Goal: Task Accomplishment & Management: Use online tool/utility

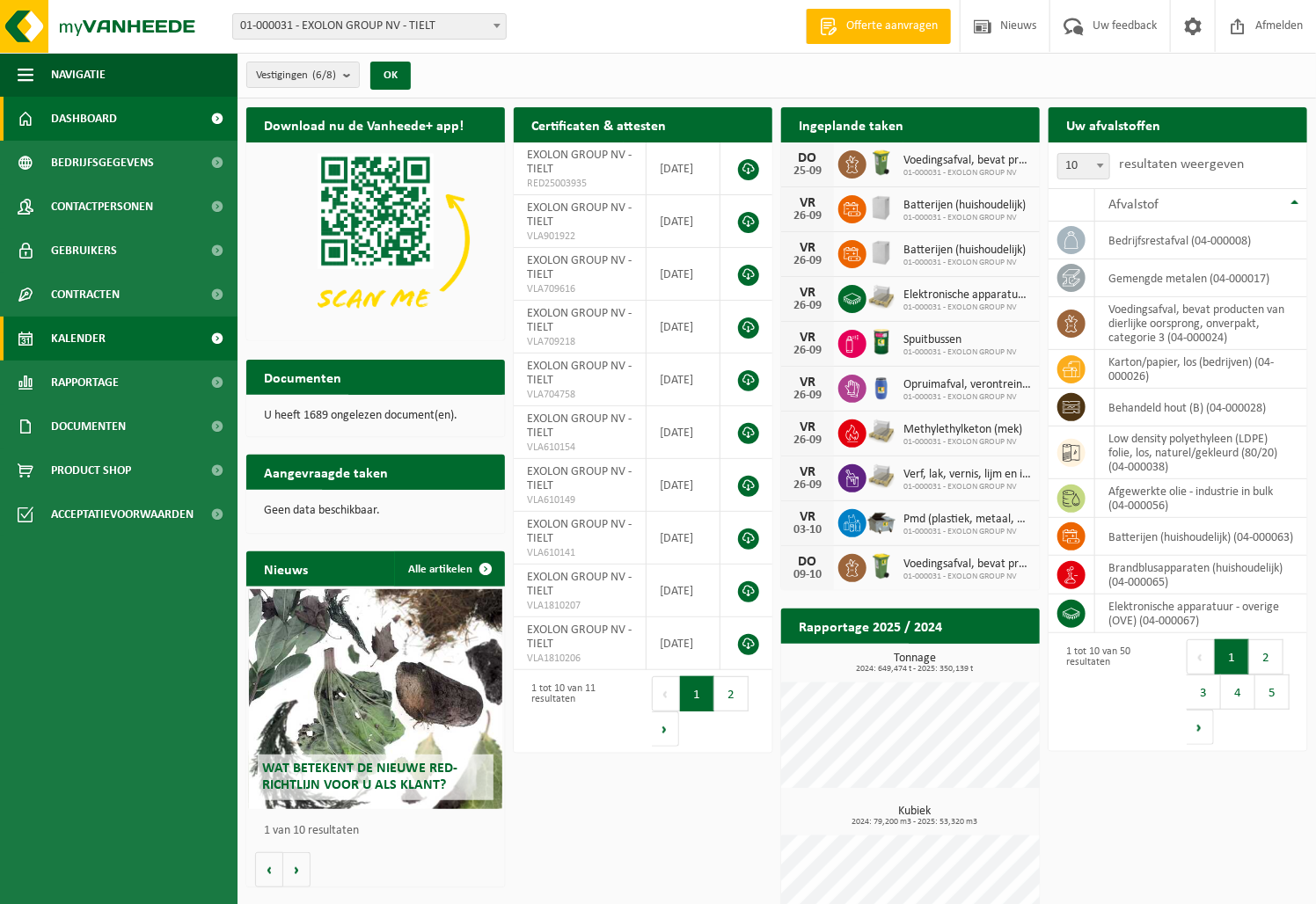
click at [97, 335] on span "Kalender" at bounding box center [78, 338] width 55 height 44
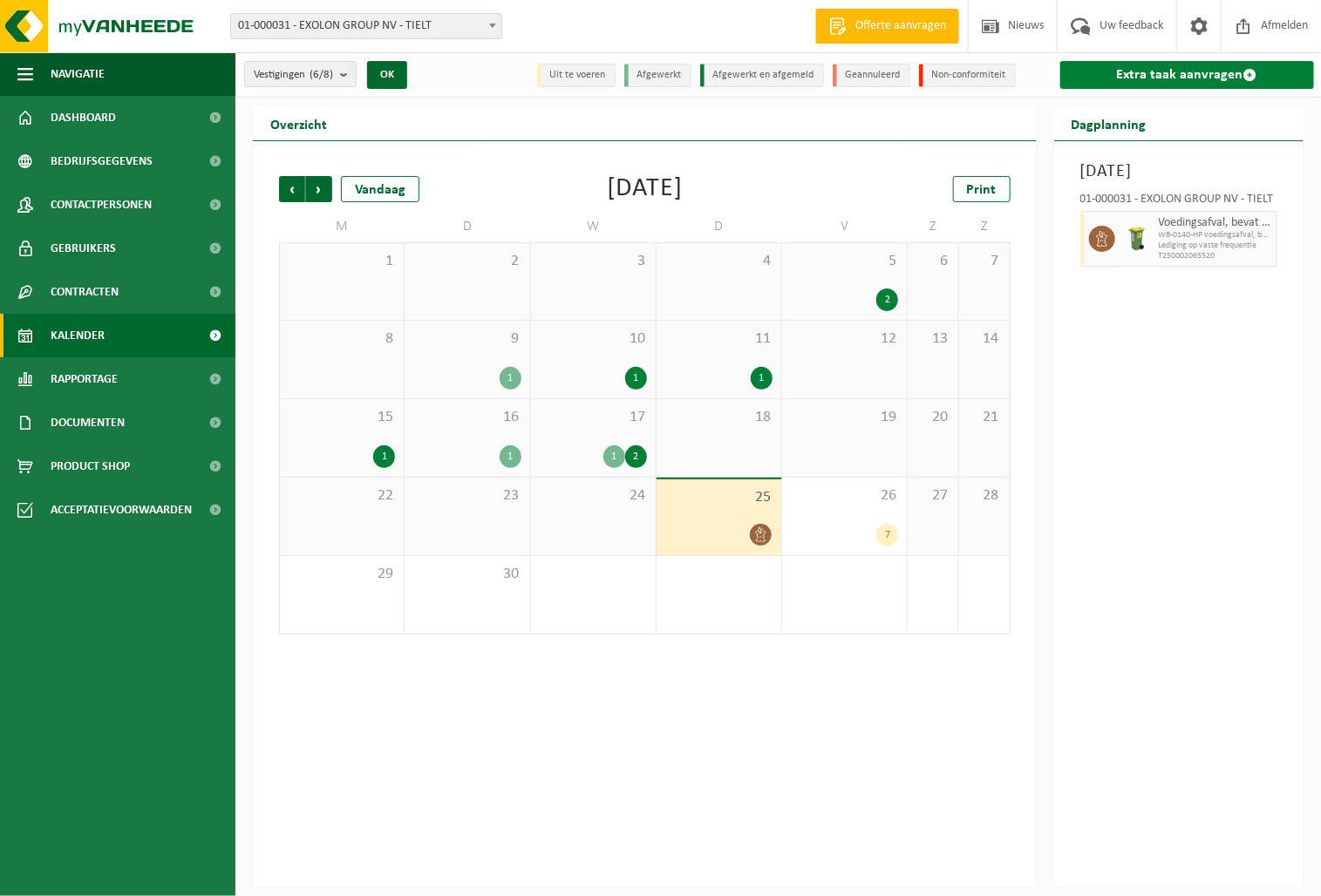
click at [1214, 69] on link "Extra taak aanvragen" at bounding box center [1187, 75] width 254 height 28
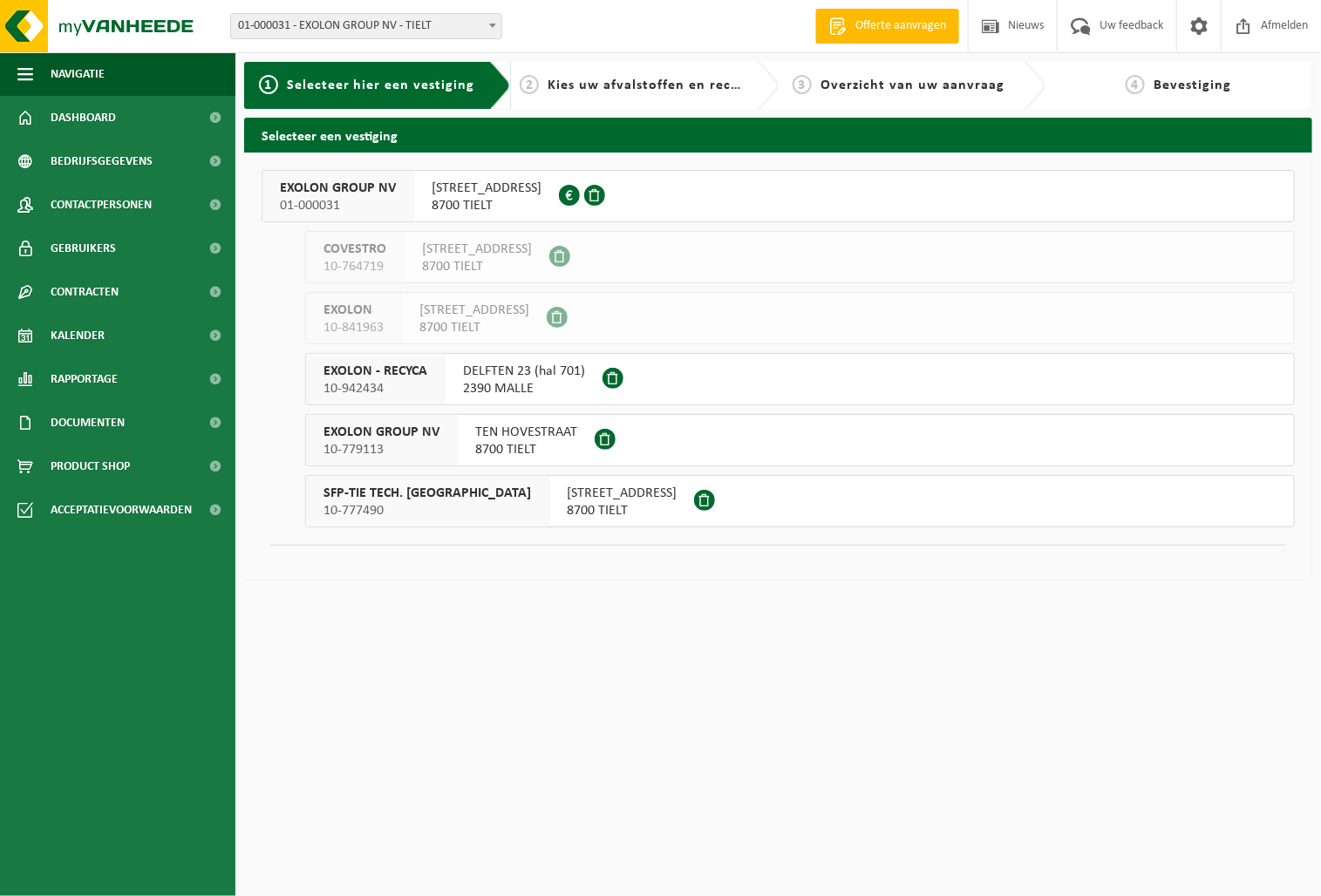
click at [326, 200] on span "01-000031" at bounding box center [338, 206] width 116 height 18
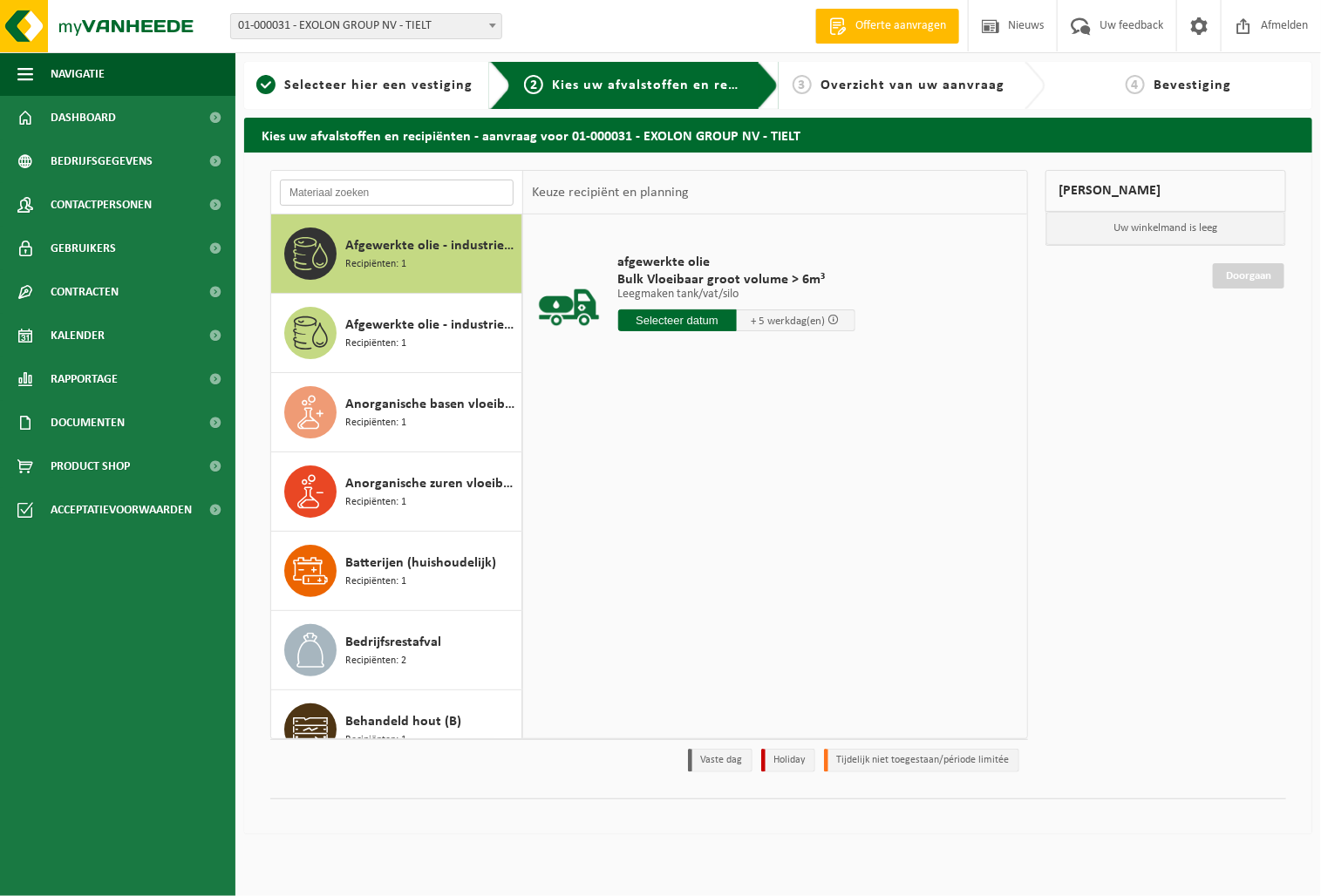
click at [354, 192] on input "text" at bounding box center [397, 192] width 234 height 26
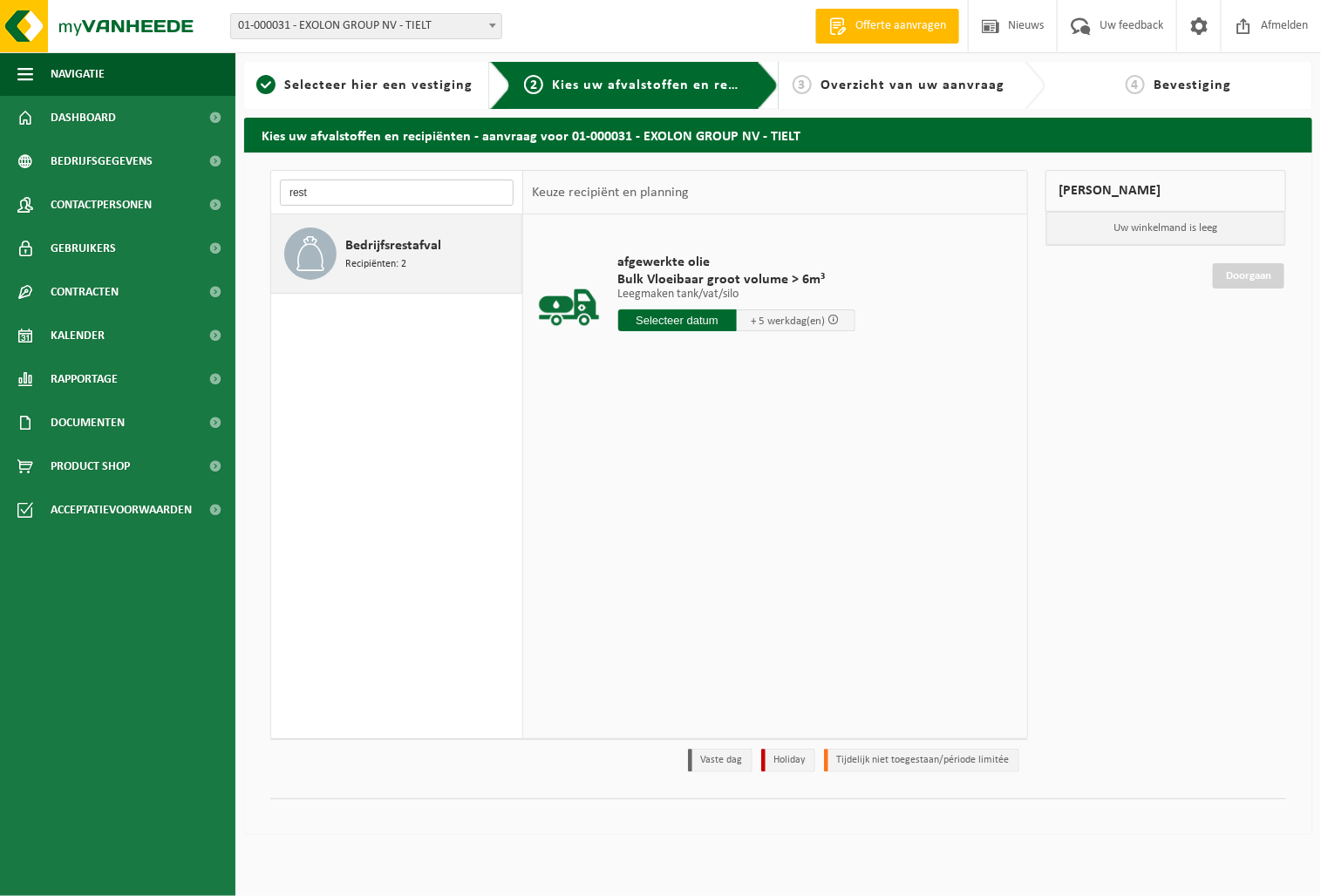
type input "rest"
click at [364, 249] on span "Bedrijfsrestafval" at bounding box center [393, 246] width 96 height 21
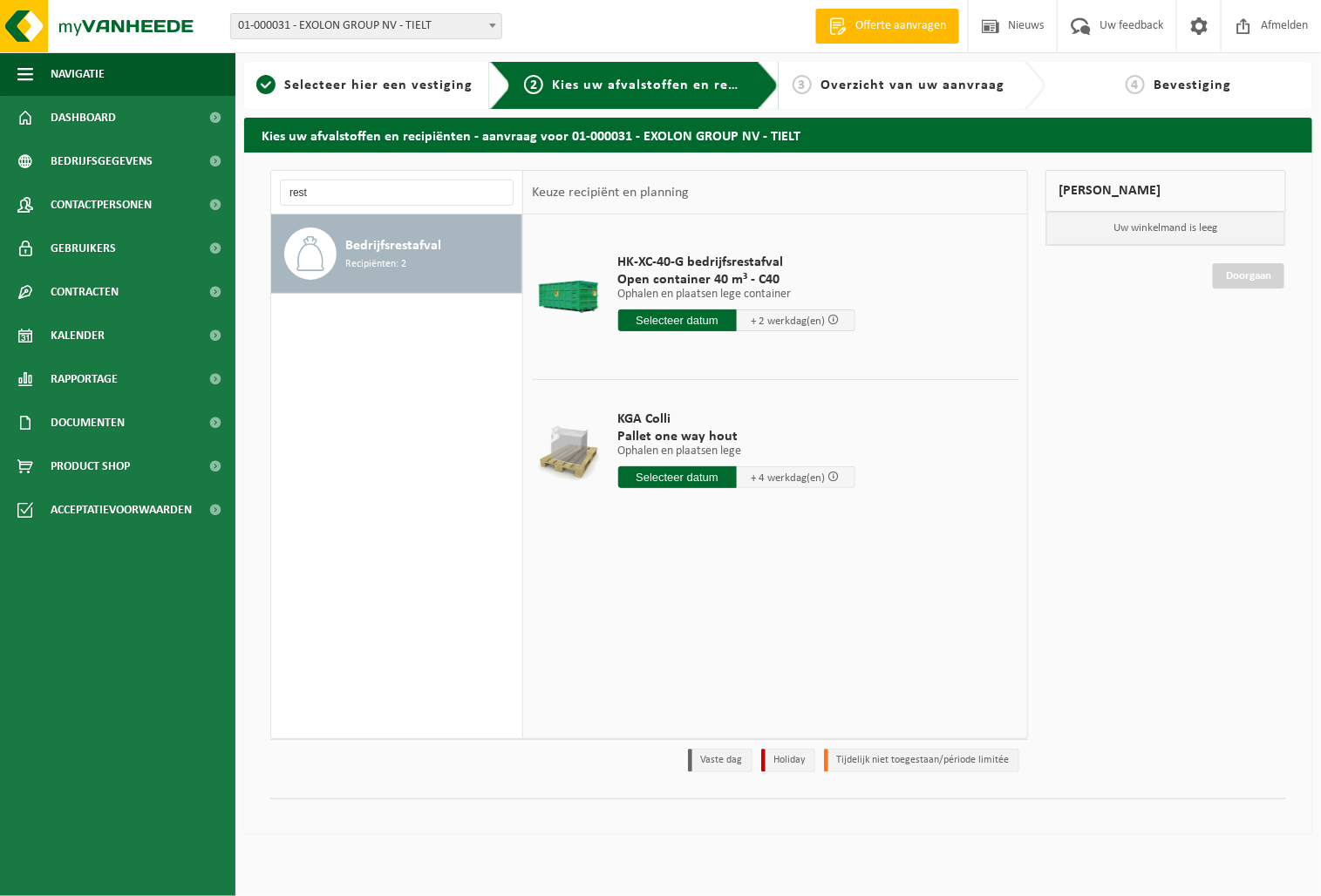
click at [669, 316] on input "text" at bounding box center [677, 320] width 119 height 21
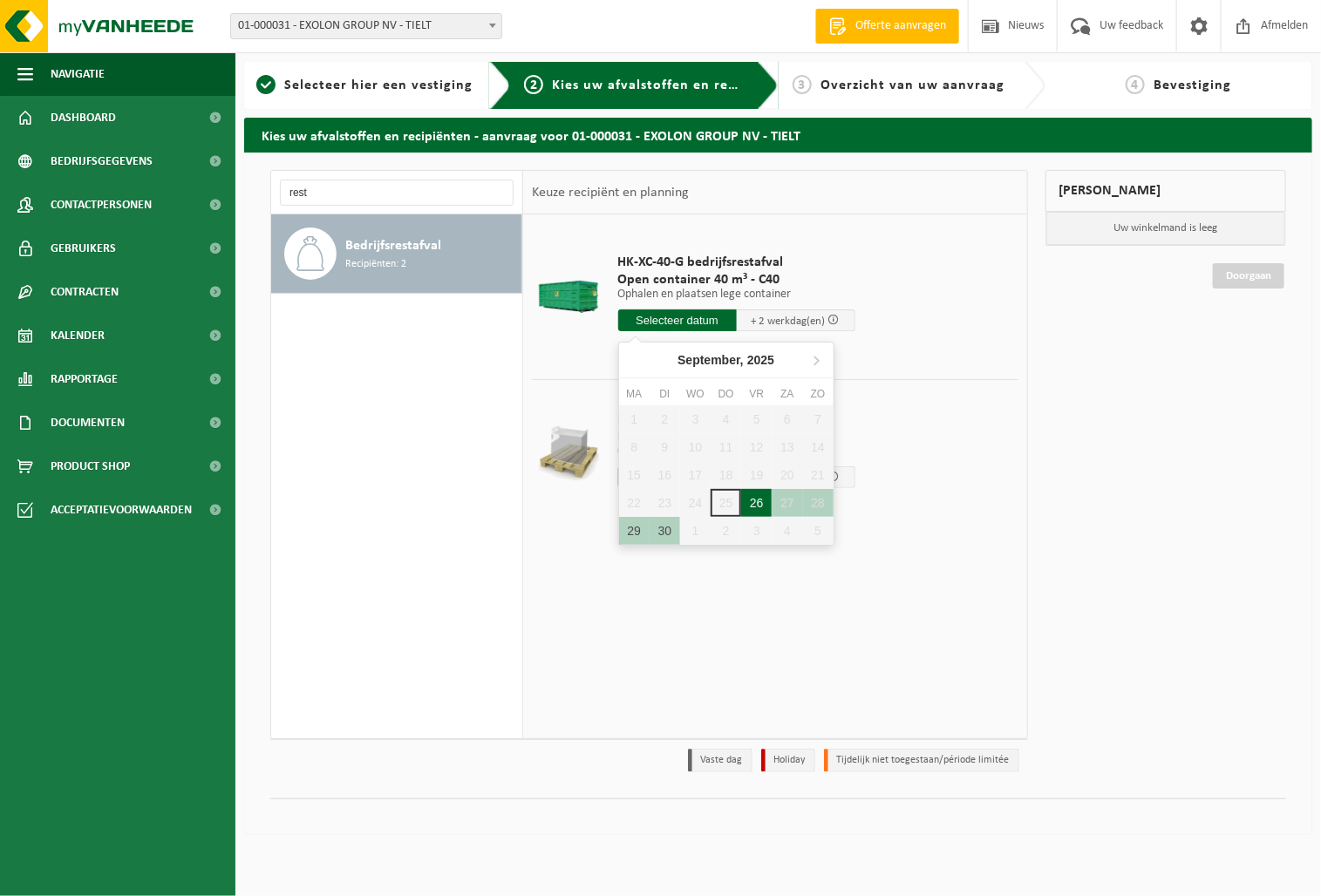
click at [750, 501] on div "26" at bounding box center [756, 504] width 31 height 28
type input "Van 2025-09-26"
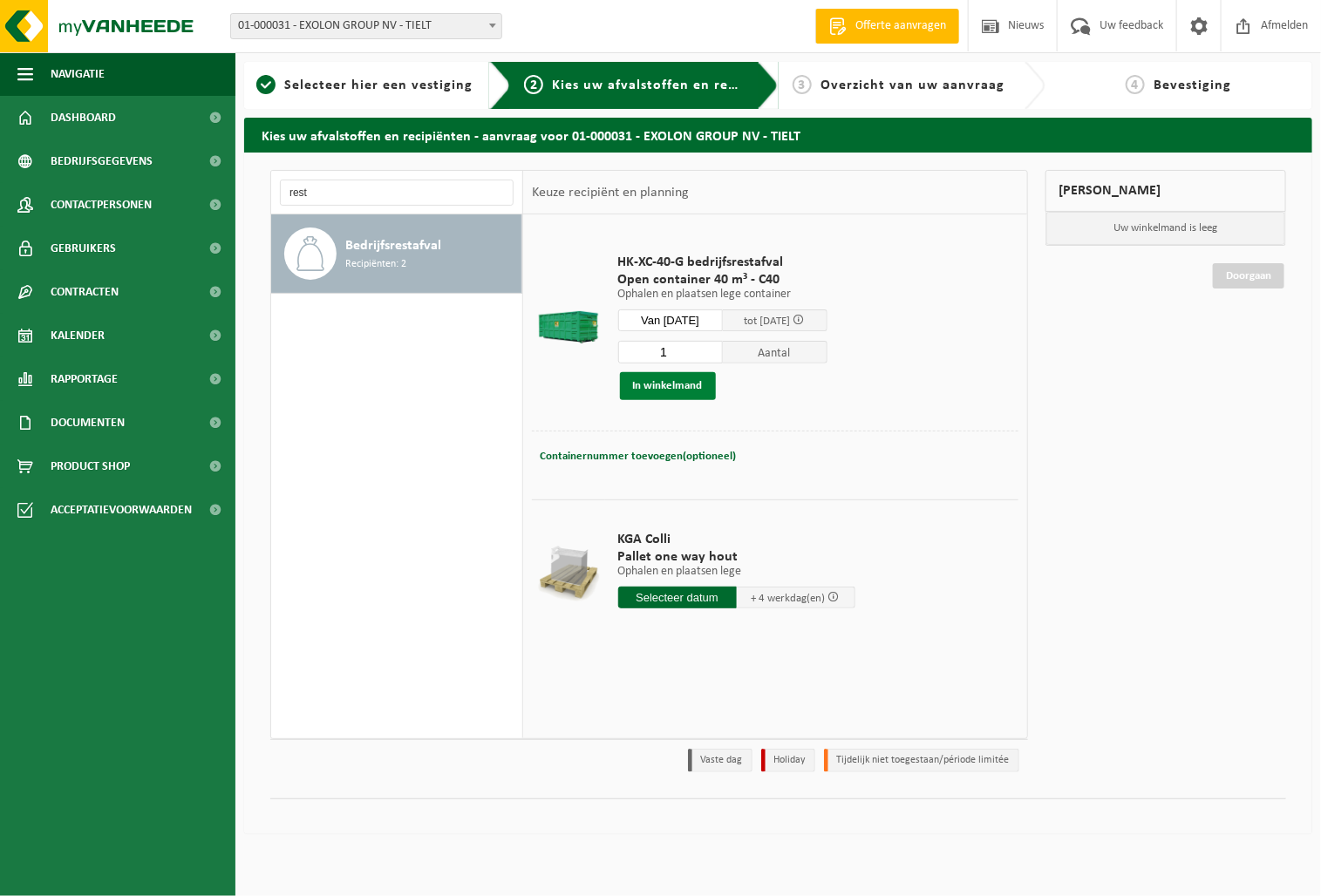
click at [667, 392] on button "In winkelmand" at bounding box center [667, 386] width 96 height 28
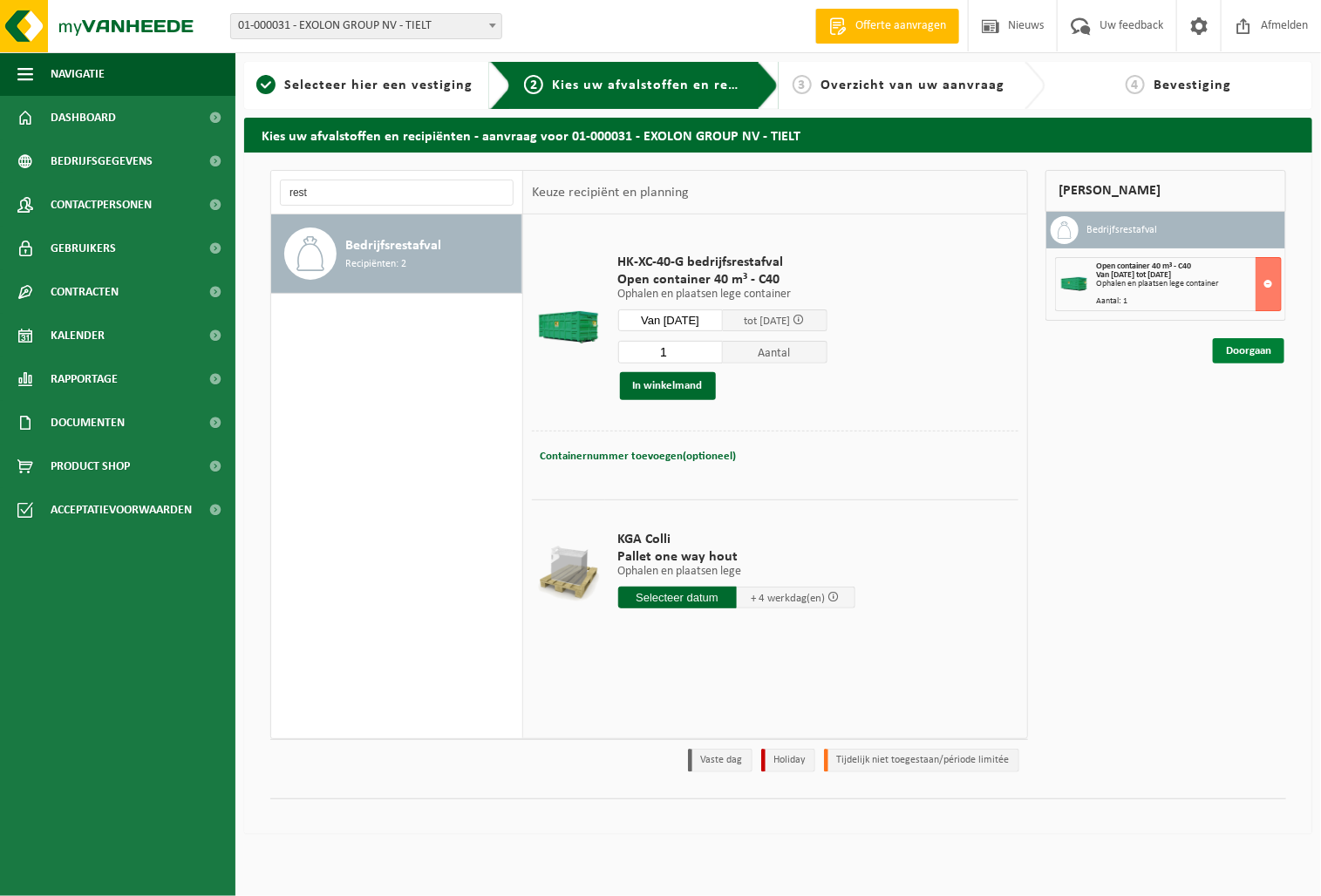
click at [1232, 348] on link "Doorgaan" at bounding box center [1248, 350] width 72 height 25
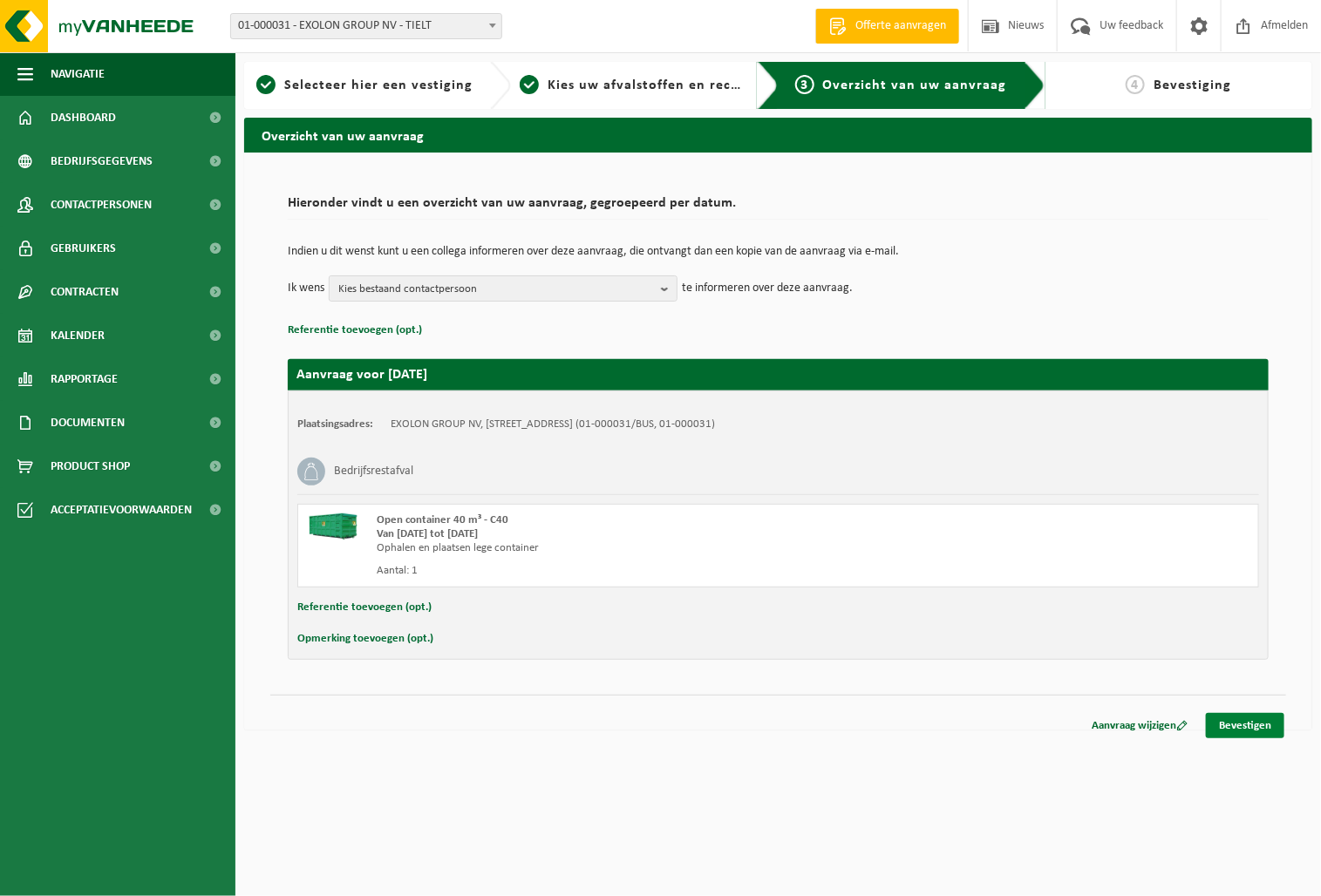
click at [1263, 730] on link "Bevestigen" at bounding box center [1245, 725] width 78 height 25
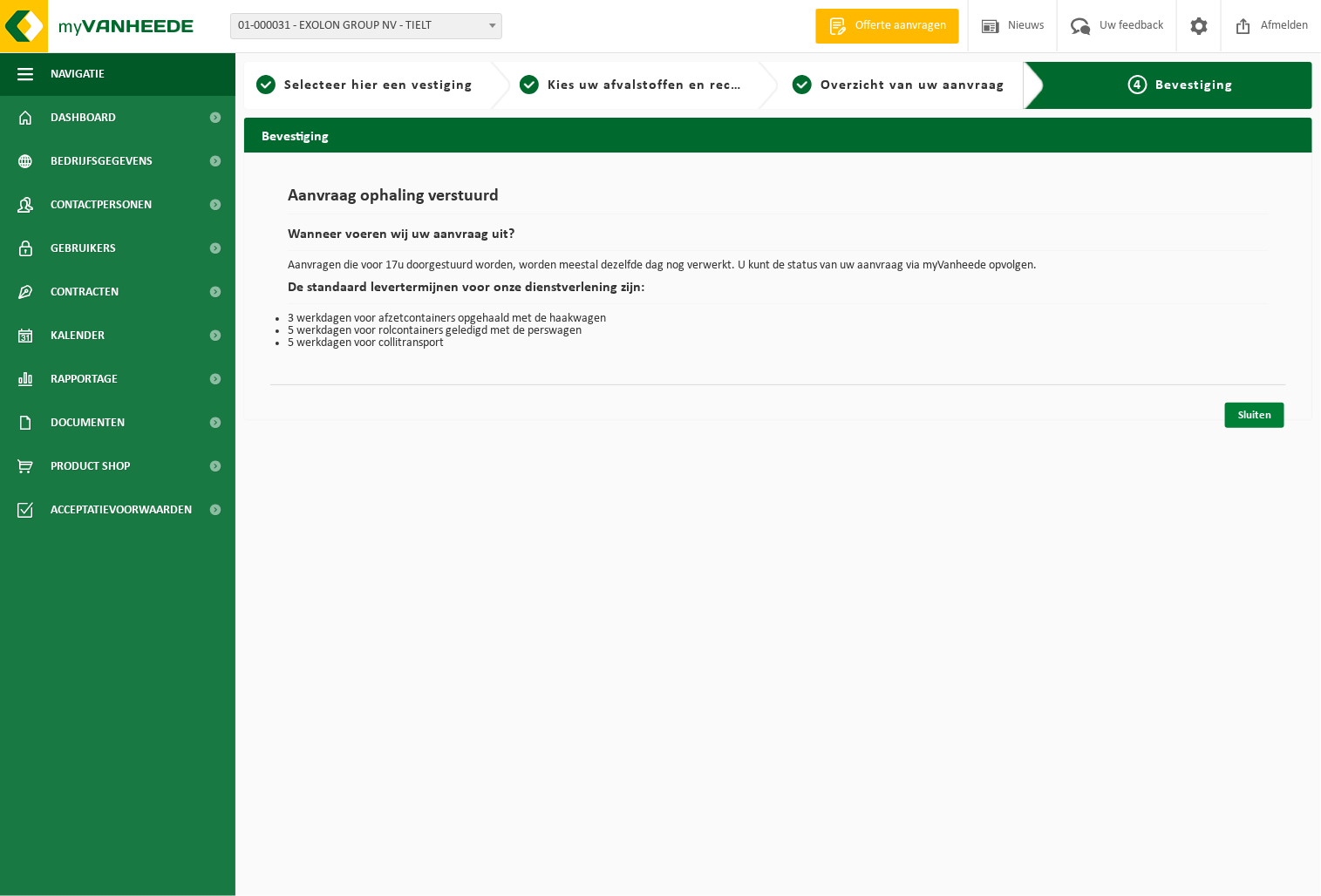
click at [1252, 420] on link "Sluiten" at bounding box center [1254, 415] width 59 height 25
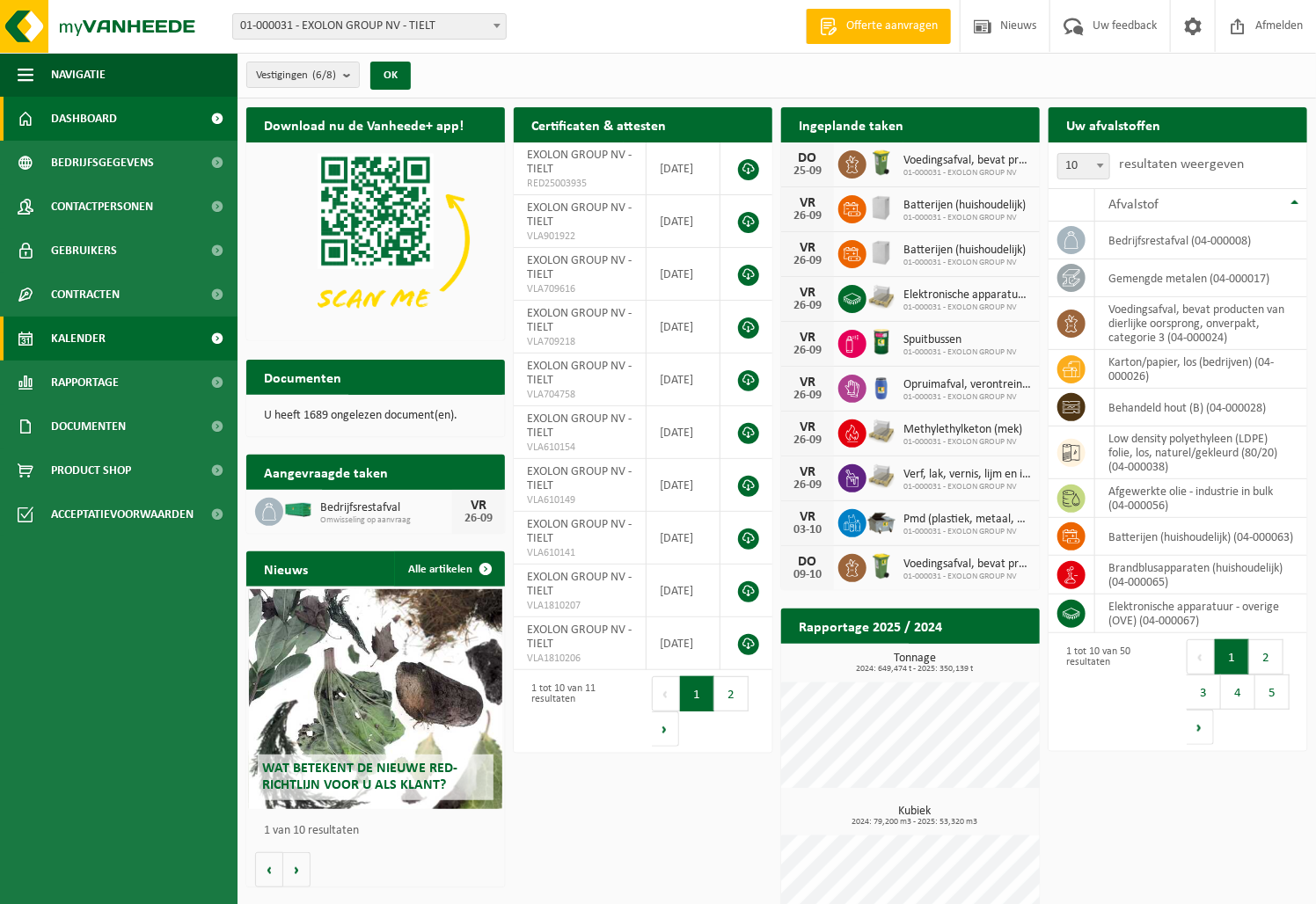
click at [108, 333] on link "Kalender" at bounding box center [119, 338] width 238 height 44
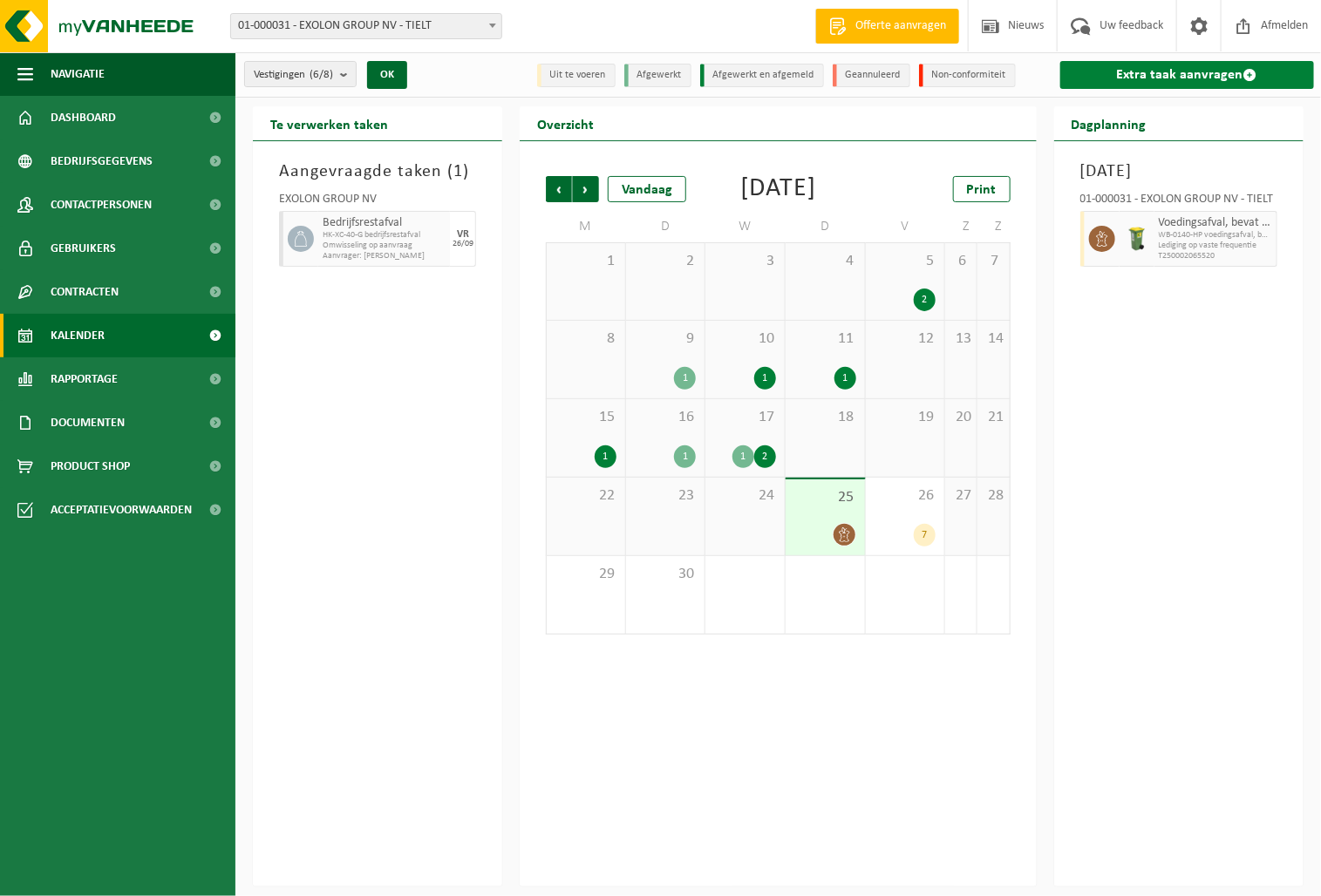
click at [1195, 76] on link "Extra taak aanvragen" at bounding box center [1187, 75] width 254 height 28
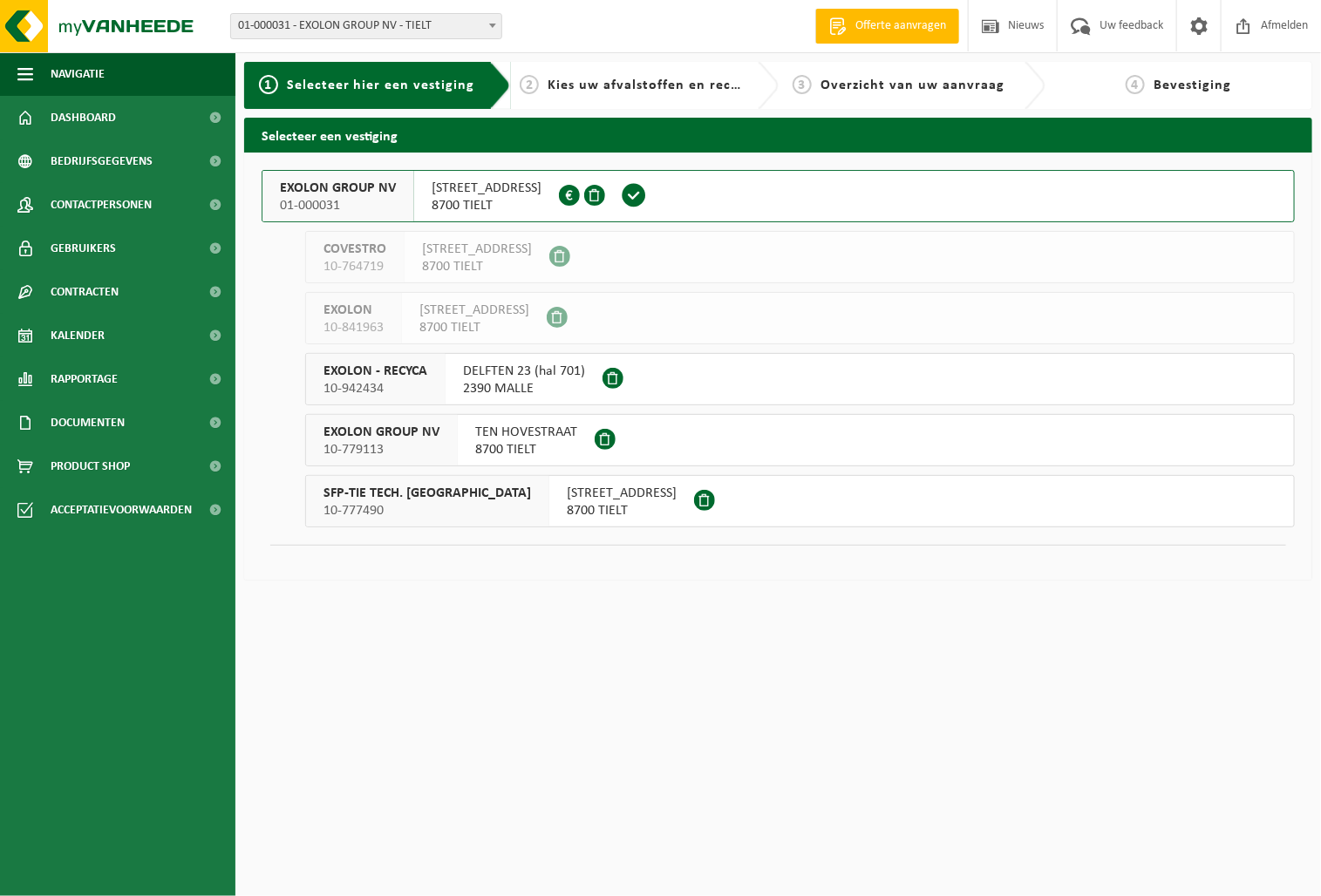
click at [322, 197] on span "01-000031" at bounding box center [338, 206] width 116 height 18
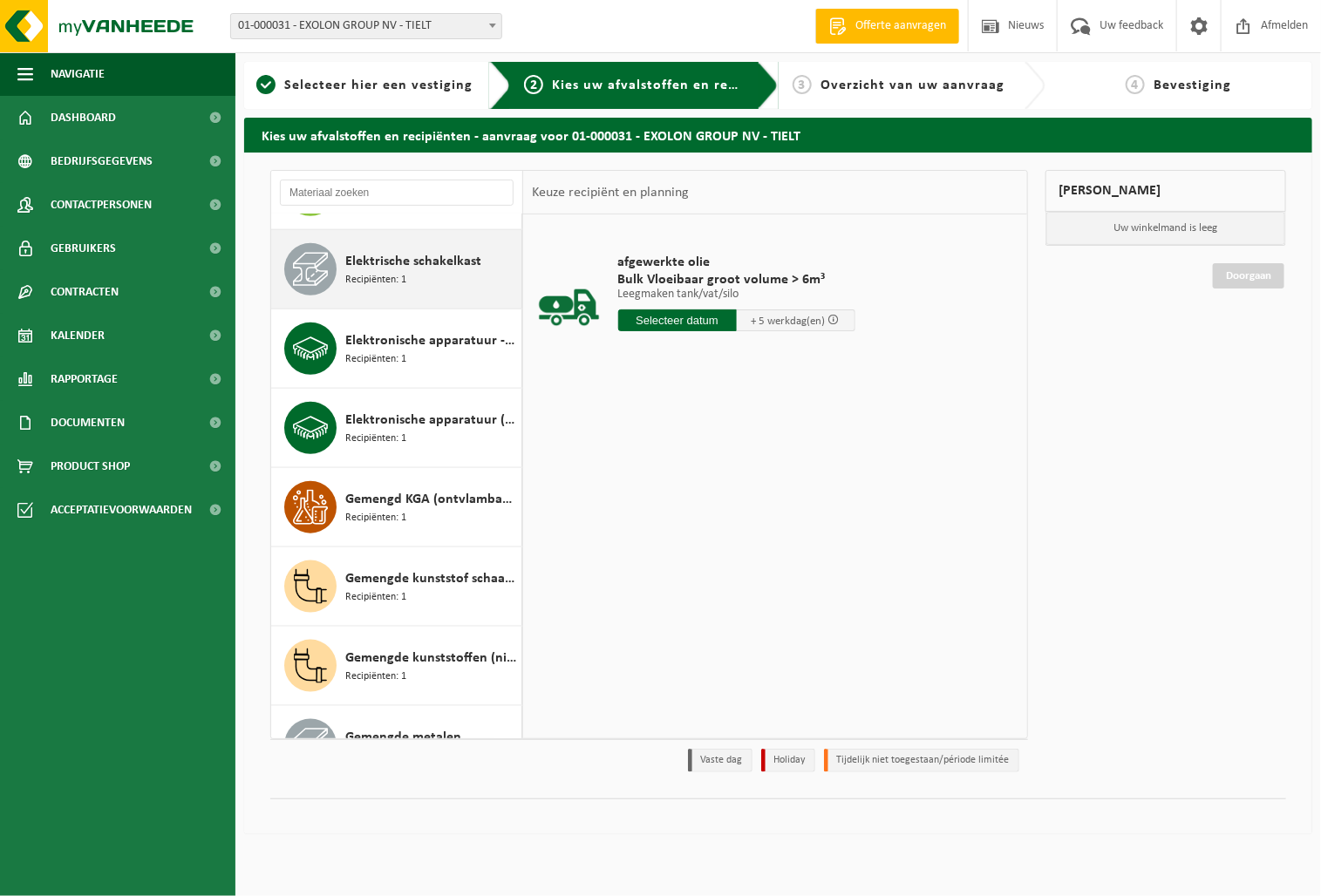
scroll to position [872, 0]
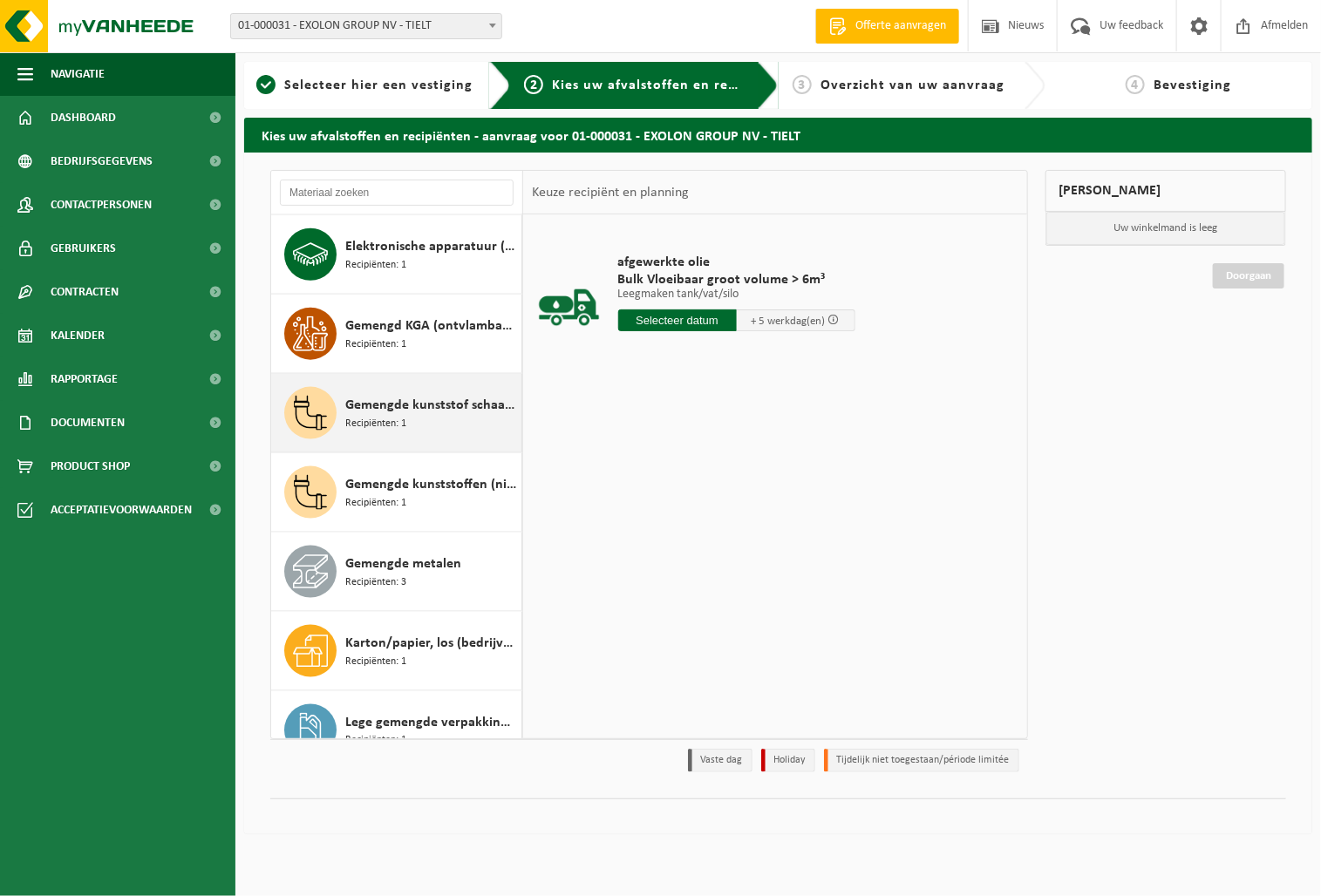
click at [385, 407] on span "Gemengde kunststof schaafsel en [GEOGRAPHIC_DATA]" at bounding box center [432, 405] width 172 height 21
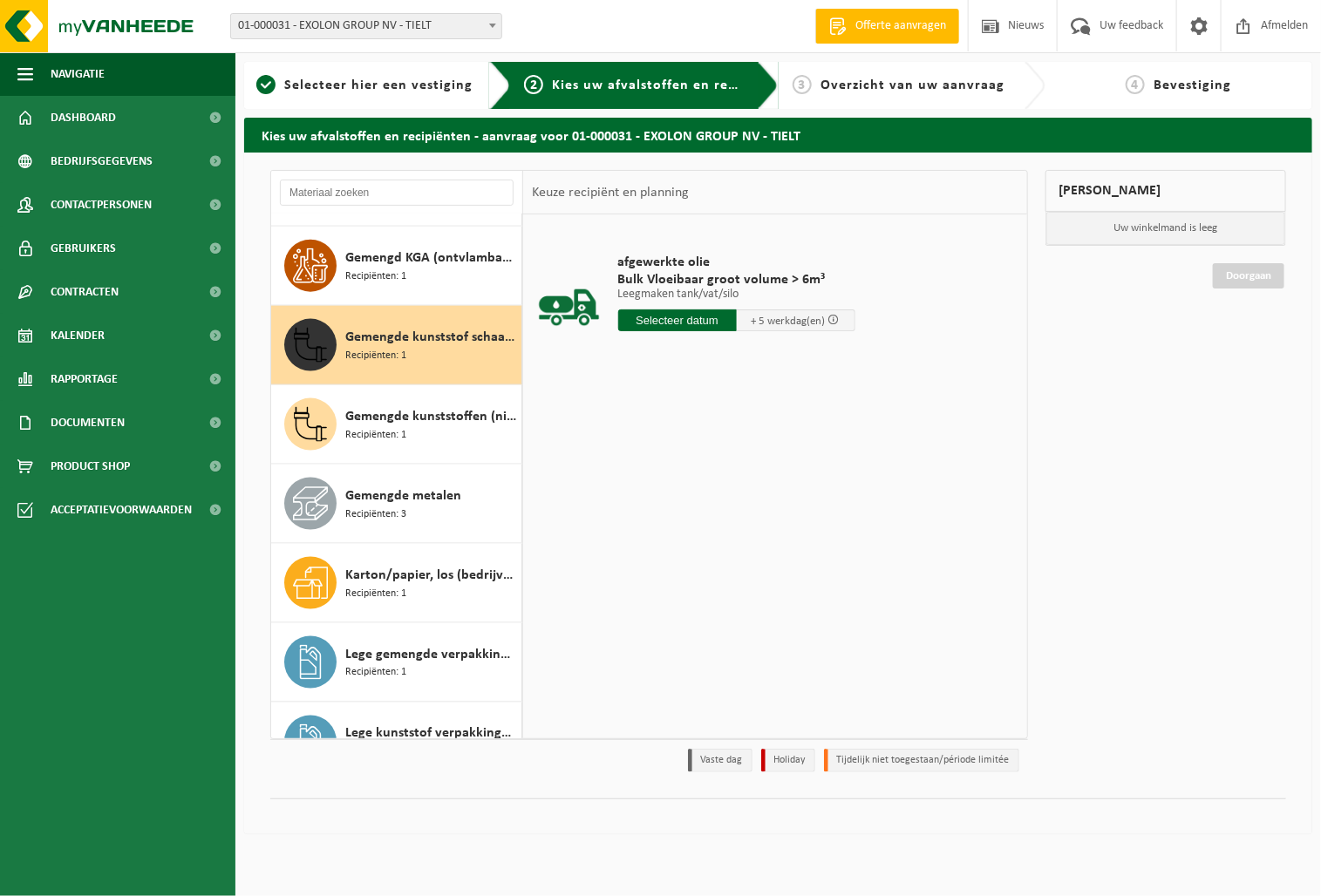
scroll to position [1033, 0]
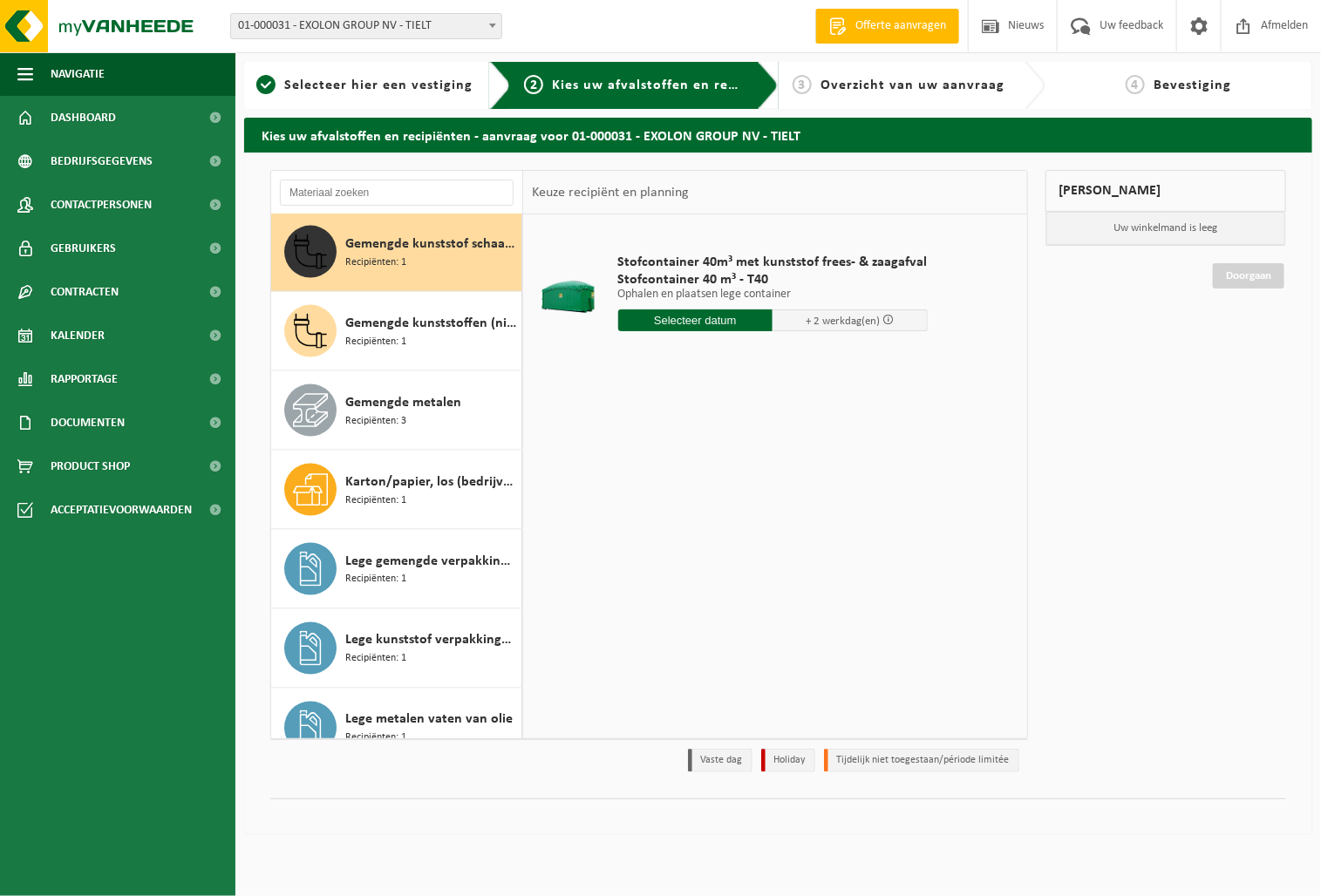
click at [662, 320] on input "text" at bounding box center [696, 320] width 155 height 21
click at [749, 497] on div "26" at bounding box center [756, 504] width 31 height 28
type input "Van [DATE]"
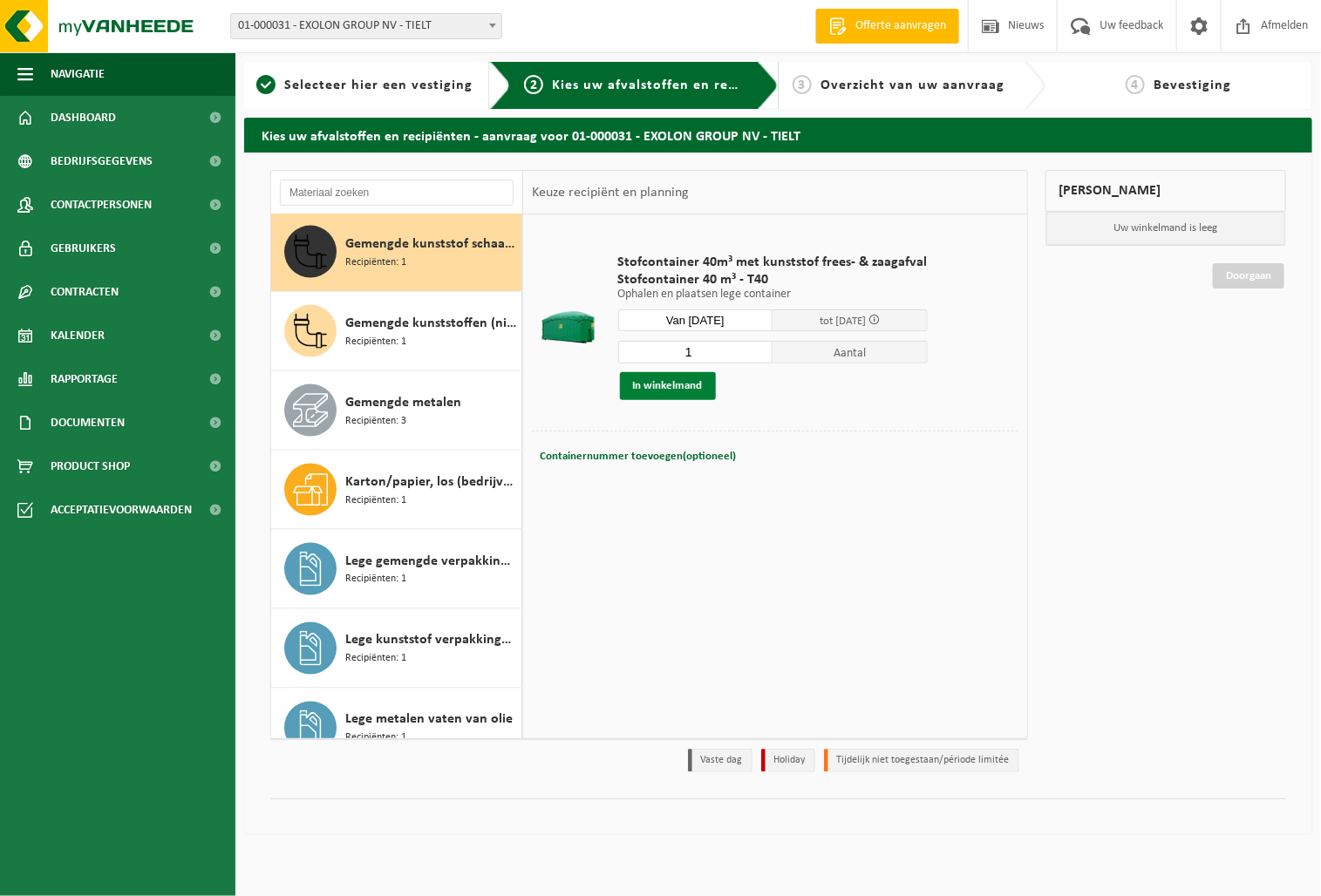
click at [639, 380] on button "In winkelmand" at bounding box center [667, 386] width 96 height 28
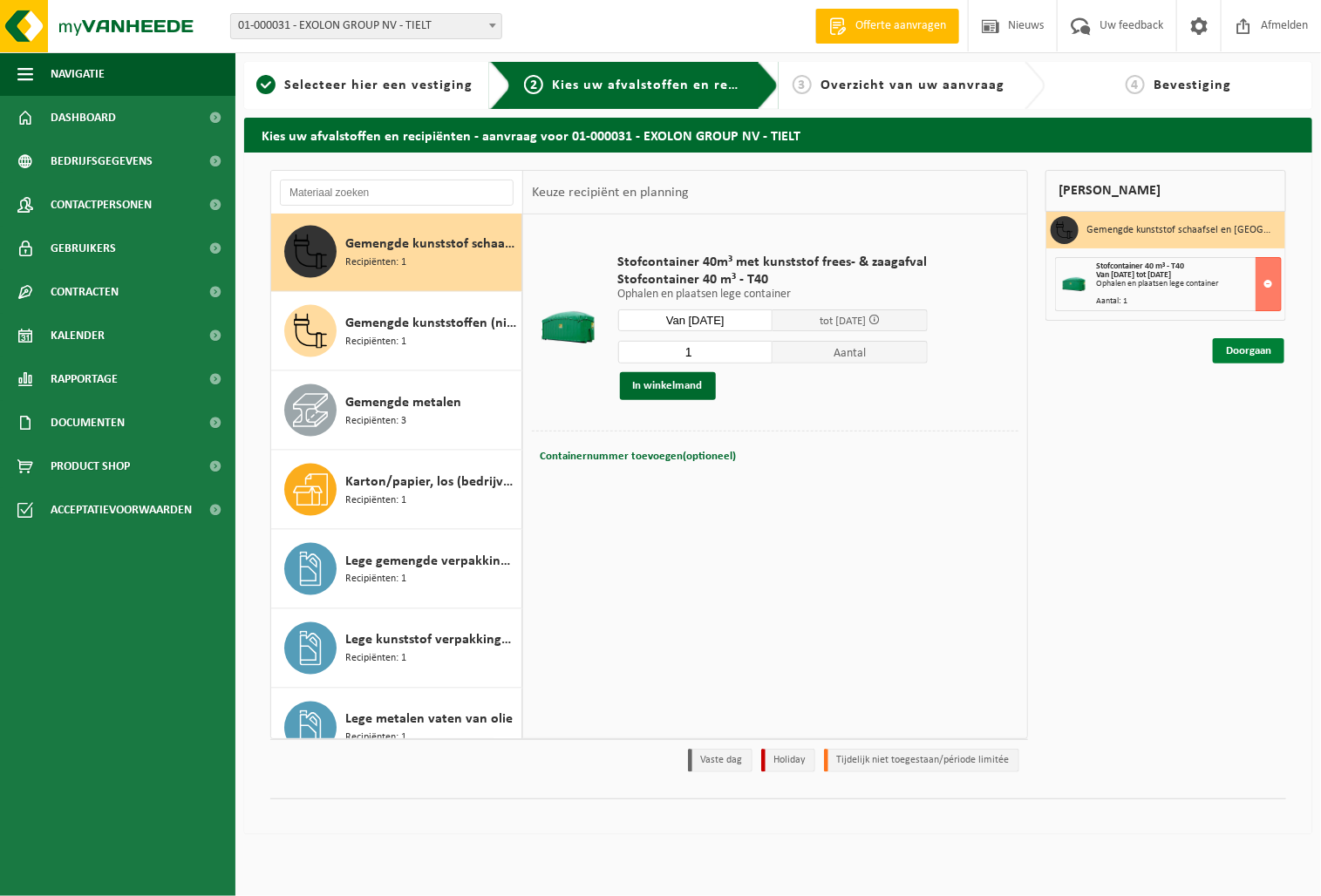
click at [1242, 346] on link "Doorgaan" at bounding box center [1248, 350] width 72 height 25
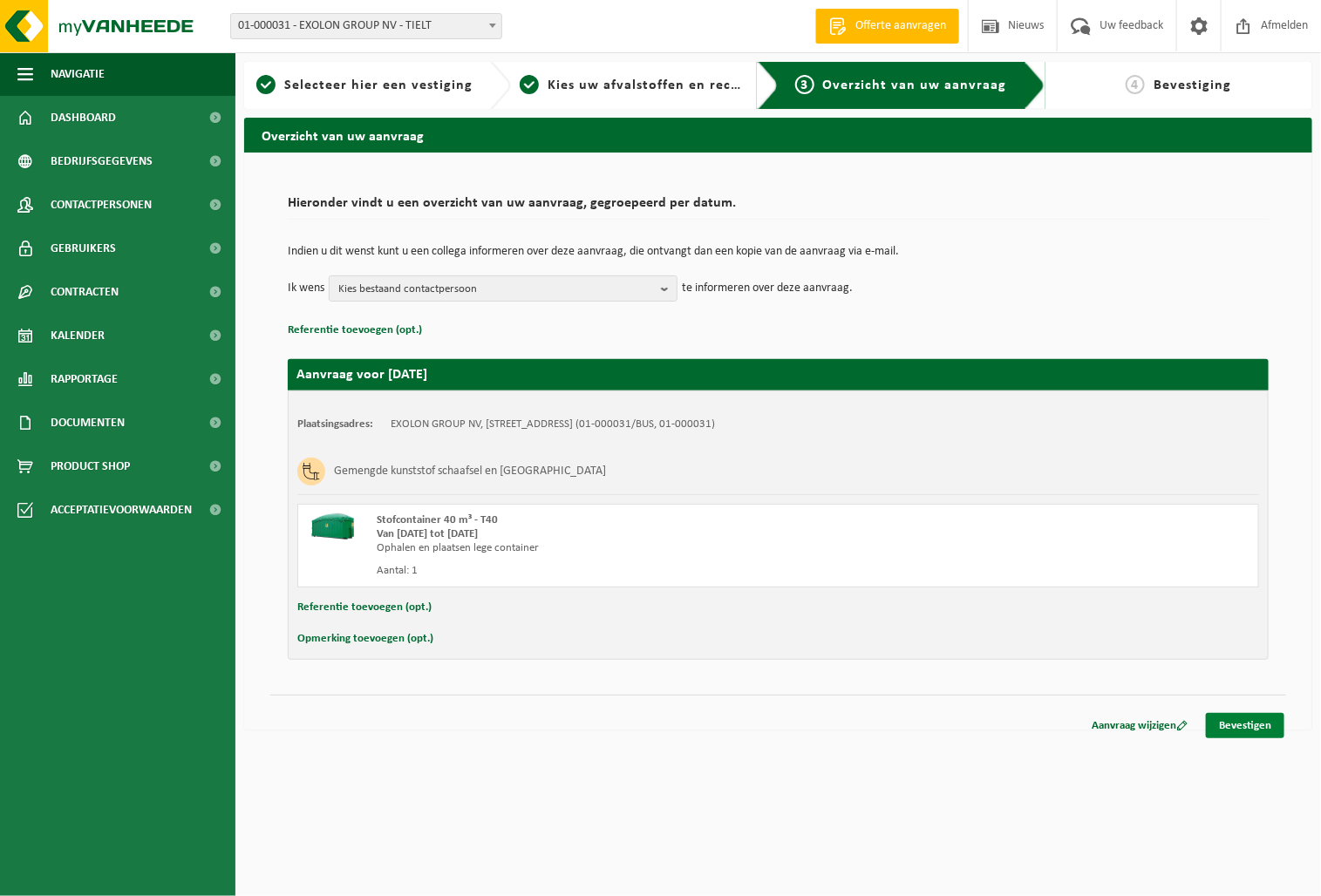
click at [1229, 722] on link "Bevestigen" at bounding box center [1245, 725] width 78 height 25
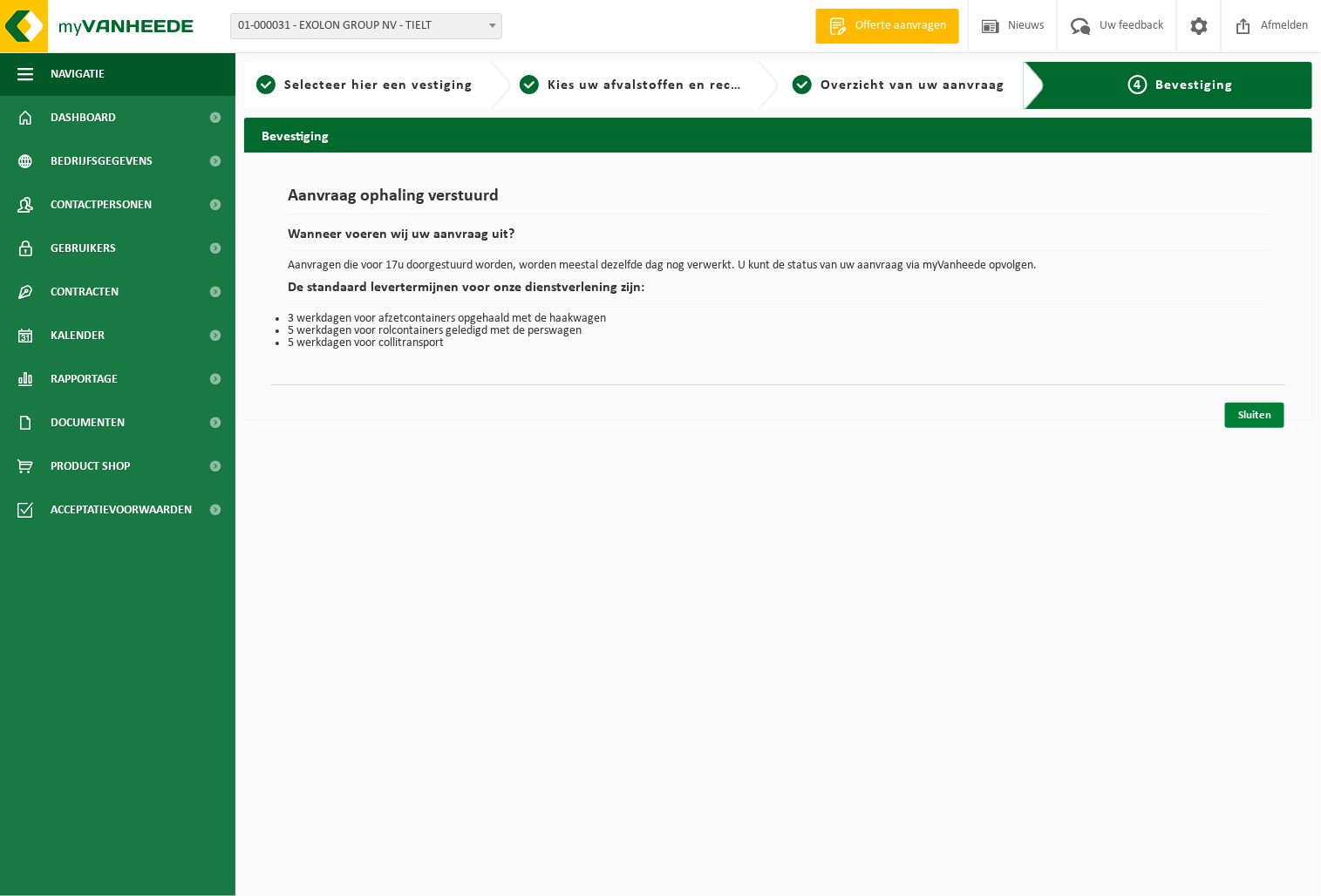
click at [1249, 411] on link "Sluiten" at bounding box center [1254, 415] width 59 height 25
